Goal: Transaction & Acquisition: Purchase product/service

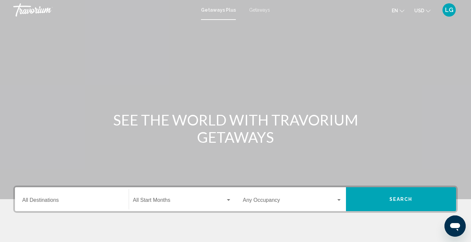
click at [78, 206] on div "Destination All Destinations" at bounding box center [71, 199] width 99 height 21
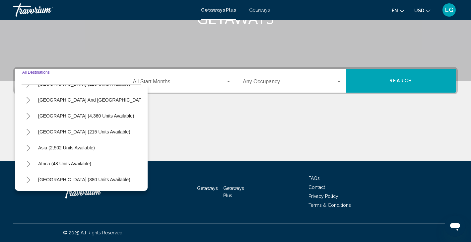
scroll to position [107, 0]
click at [47, 166] on span "Africa (48 units available)" at bounding box center [64, 163] width 53 height 5
type input "**********"
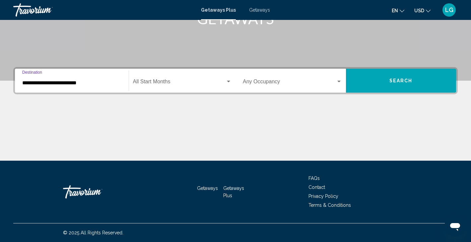
click at [170, 78] on div "Start Month All Start Months" at bounding box center [182, 80] width 99 height 21
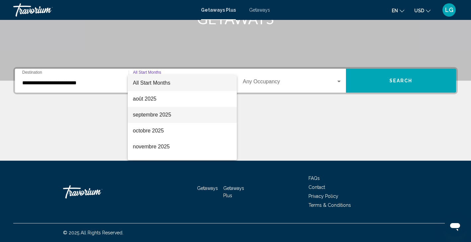
click at [164, 114] on span "septembre 2025" at bounding box center [182, 115] width 99 height 16
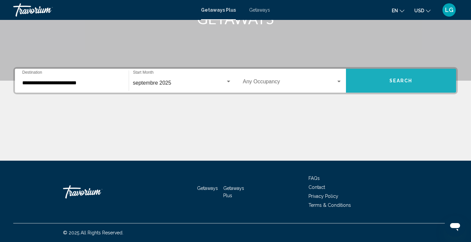
click at [390, 82] on span "Search" at bounding box center [400, 80] width 23 height 5
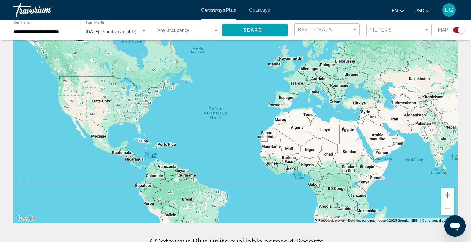
scroll to position [36, 0]
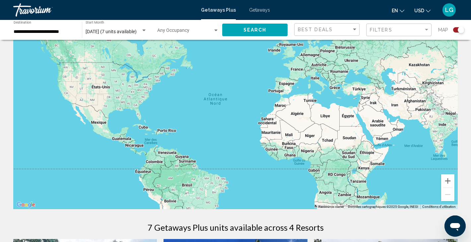
click at [278, 106] on div "Main content" at bounding box center [235, 109] width 444 height 199
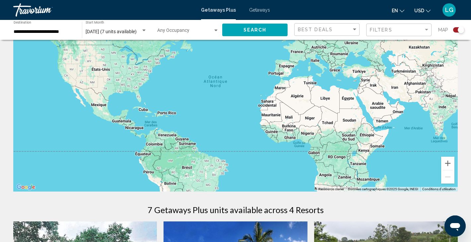
scroll to position [46, 0]
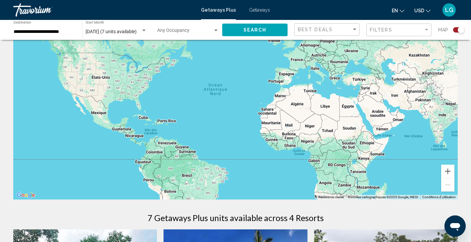
click at [280, 96] on div "Main content" at bounding box center [235, 99] width 444 height 199
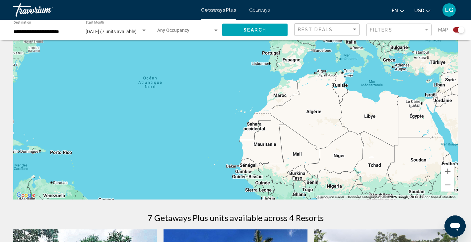
click at [57, 33] on input "**********" at bounding box center [45, 31] width 62 height 5
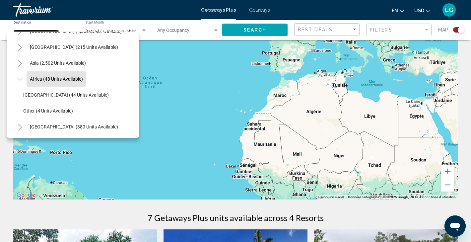
scroll to position [139, 0]
click at [39, 110] on span "Other (4 units available)" at bounding box center [48, 110] width 50 height 5
type input "**********"
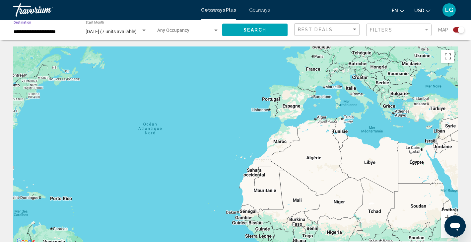
scroll to position [0, 0]
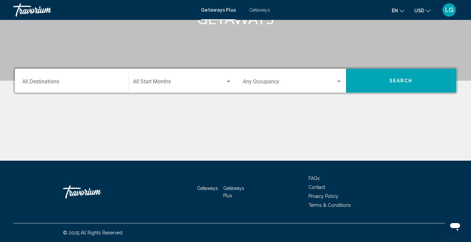
scroll to position [118, 0]
click at [95, 80] on input "Destination All Destinations" at bounding box center [71, 83] width 99 height 6
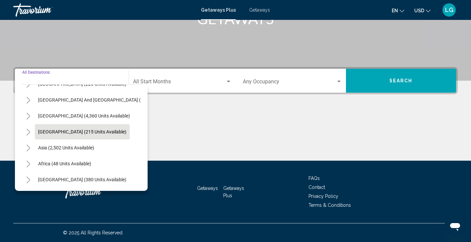
scroll to position [107, 0]
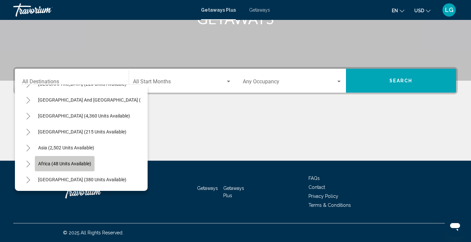
click at [46, 163] on span "Africa (48 units available)" at bounding box center [64, 163] width 53 height 5
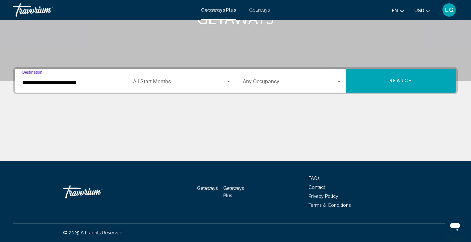
click at [92, 80] on input "**********" at bounding box center [71, 83] width 99 height 6
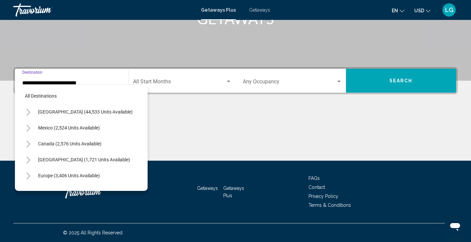
scroll to position [135, 0]
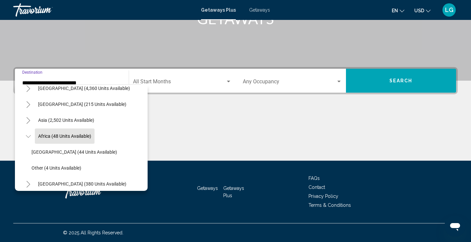
click at [28, 136] on icon "Toggle Africa (48 units available)" at bounding box center [28, 136] width 5 height 7
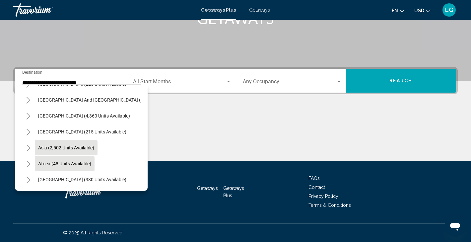
scroll to position [118, 0]
click at [27, 164] on icon "Toggle Africa (48 units available)" at bounding box center [28, 163] width 5 height 7
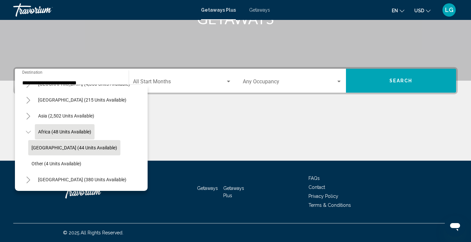
scroll to position [139, 0]
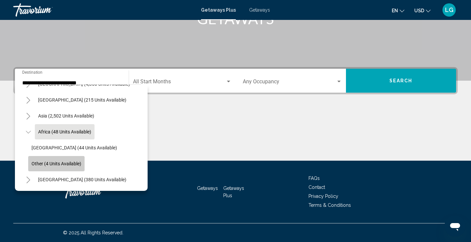
click at [67, 162] on span "Other (4 units available)" at bounding box center [56, 163] width 50 height 5
type input "**********"
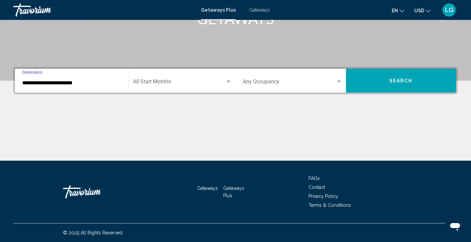
click at [200, 82] on span "Search widget" at bounding box center [179, 83] width 93 height 6
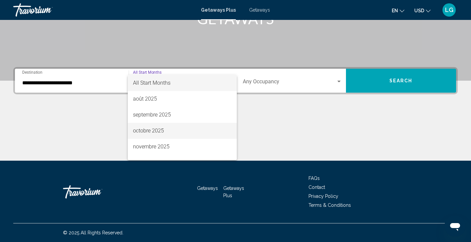
click at [181, 132] on span "octobre 2025" at bounding box center [182, 131] width 99 height 16
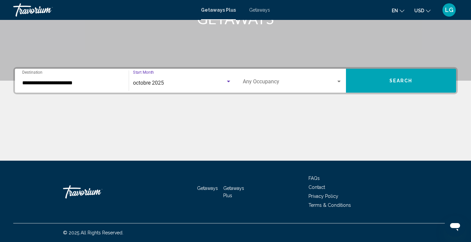
click at [378, 78] on button "Search" at bounding box center [401, 81] width 110 height 24
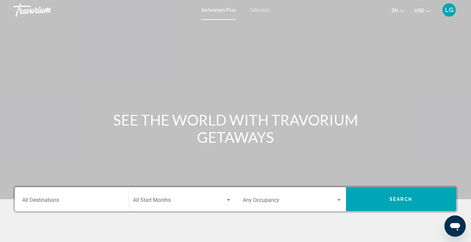
click at [260, 11] on span "Getaways" at bounding box center [259, 9] width 21 height 5
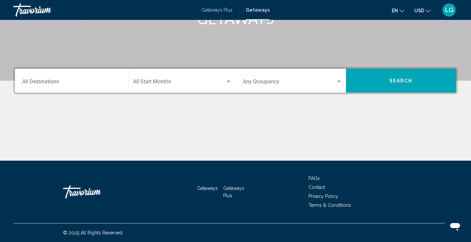
scroll to position [118, 0]
click at [88, 79] on div "Destination All Destinations" at bounding box center [71, 80] width 99 height 21
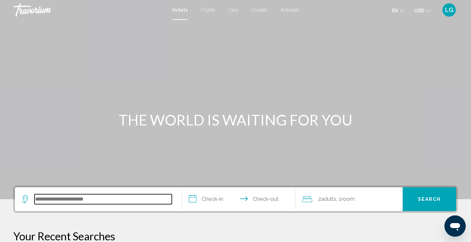
click at [89, 196] on input "Search widget" at bounding box center [102, 199] width 137 height 10
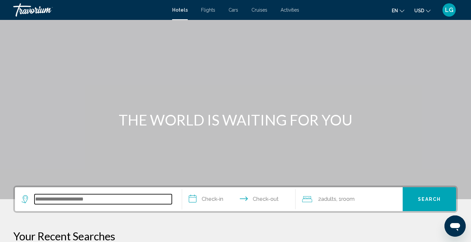
scroll to position [164, 0]
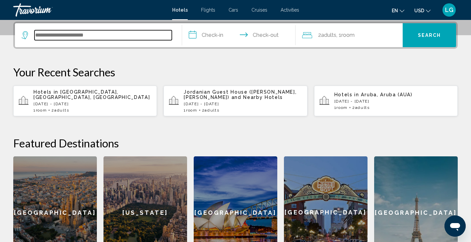
click at [98, 36] on input "Search widget" at bounding box center [102, 35] width 137 height 10
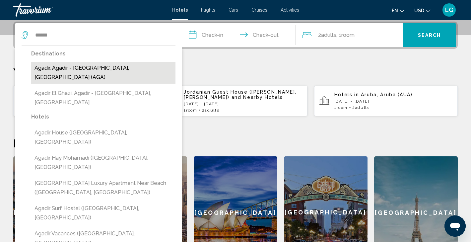
click at [93, 72] on button "Agadir, Agadir - [GEOGRAPHIC_DATA], [GEOGRAPHIC_DATA] (AGA)" at bounding box center [103, 73] width 144 height 22
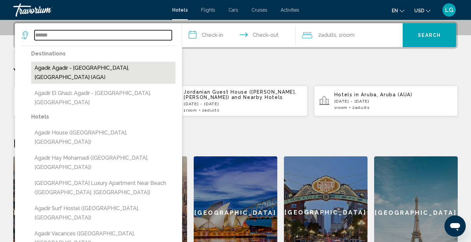
type input "**********"
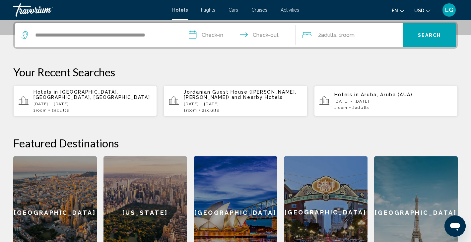
click at [200, 37] on input "**********" at bounding box center [240, 36] width 116 height 26
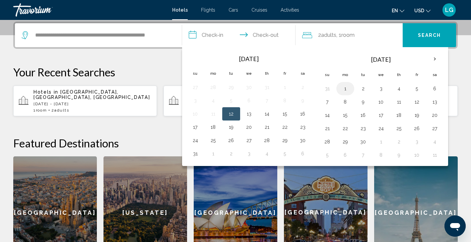
click at [344, 88] on button "1" at bounding box center [345, 88] width 11 height 9
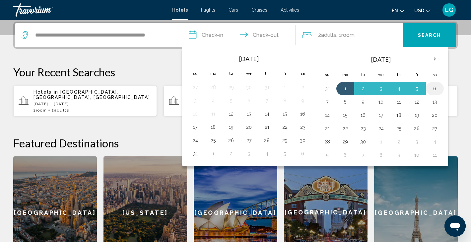
click at [435, 91] on button "6" at bounding box center [434, 88] width 11 height 9
type input "**********"
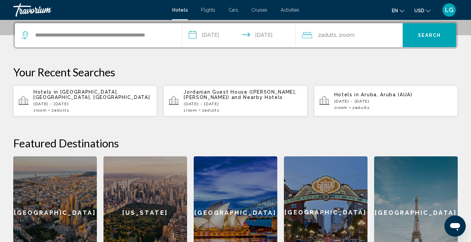
click at [430, 32] on button "Search" at bounding box center [428, 35] width 53 height 24
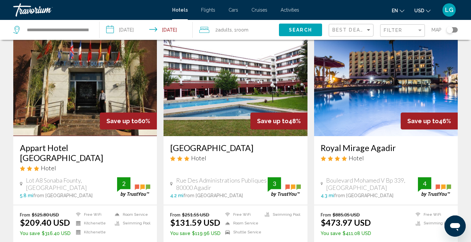
scroll to position [35, 0]
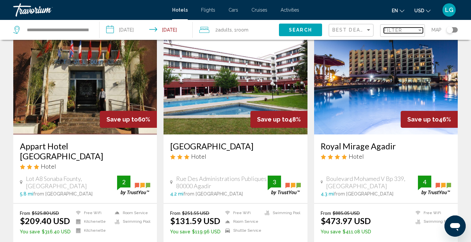
click at [418, 31] on div "Filter" at bounding box center [419, 30] width 3 height 2
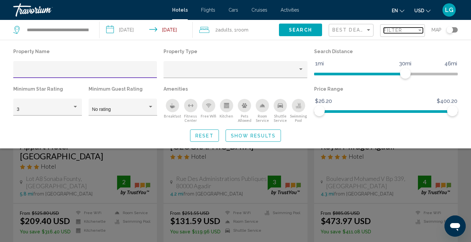
click at [419, 29] on div "Filter" at bounding box center [419, 30] width 3 height 2
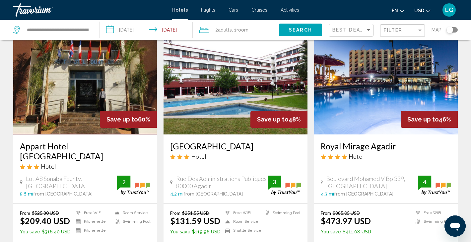
click at [425, 11] on icon "Change currency" at bounding box center [427, 11] width 5 height 5
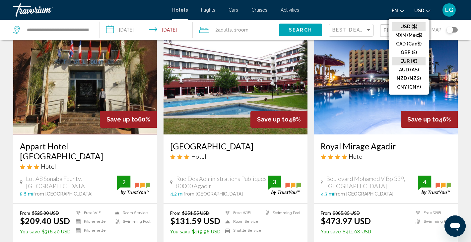
click at [410, 57] on button "EUR (€)" at bounding box center [408, 61] width 33 height 9
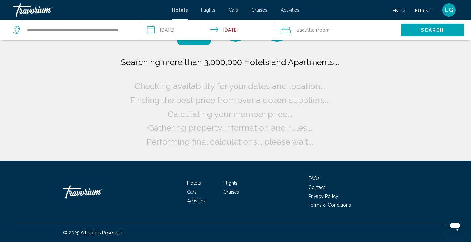
scroll to position [0, 0]
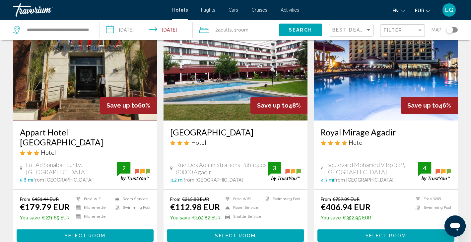
scroll to position [45, 0]
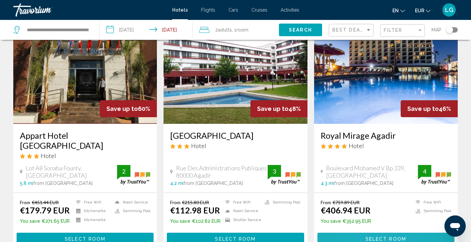
click at [354, 232] on button "Select Room" at bounding box center [385, 238] width 137 height 12
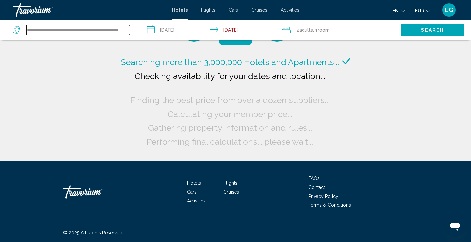
click at [88, 28] on input "**********" at bounding box center [78, 30] width 104 height 10
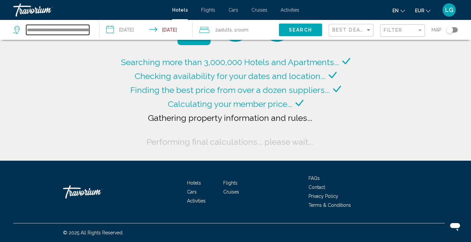
drag, startPoint x: 28, startPoint y: 28, endPoint x: 120, endPoint y: 28, distance: 92.1
click at [120, 28] on div "**********" at bounding box center [235, 30] width 471 height 20
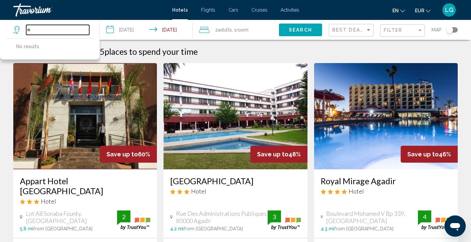
type input "*"
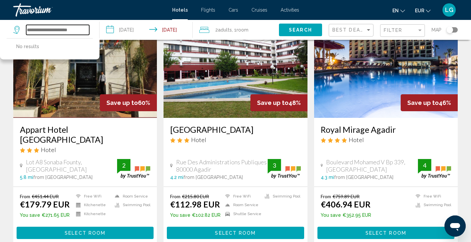
scroll to position [53, 0]
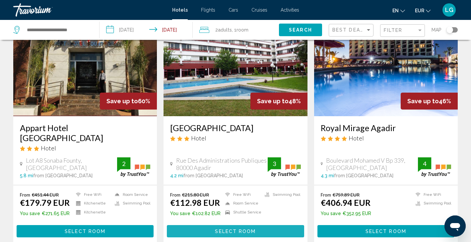
click at [227, 228] on span "Select Room" at bounding box center [235, 230] width 41 height 5
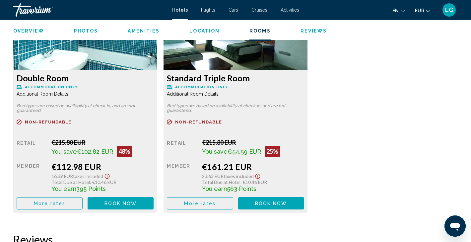
scroll to position [952, 0]
